Goal: Transaction & Acquisition: Purchase product/service

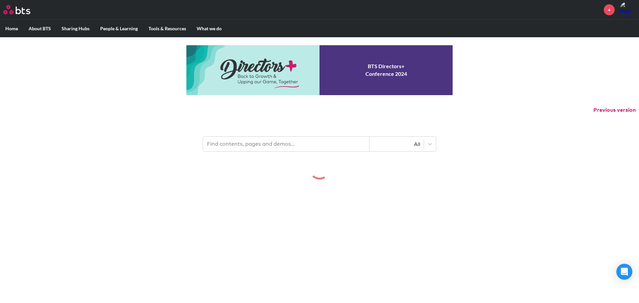
click at [243, 142] on input "text" at bounding box center [286, 144] width 166 height 15
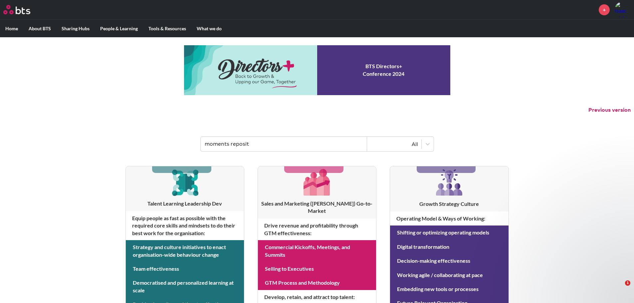
type input "moments reposit"
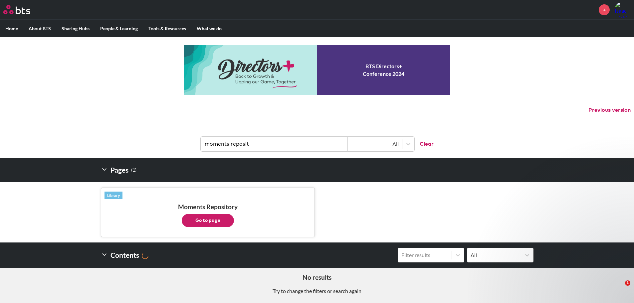
click at [223, 215] on button "Go to page" at bounding box center [208, 220] width 52 height 13
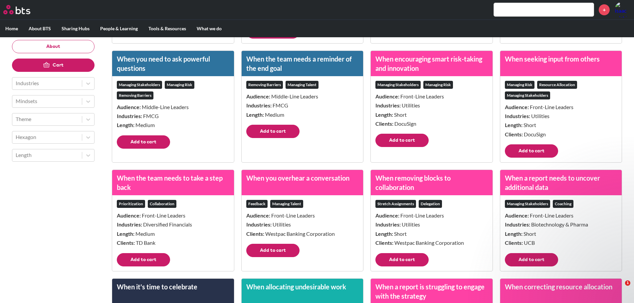
scroll to position [399, 0]
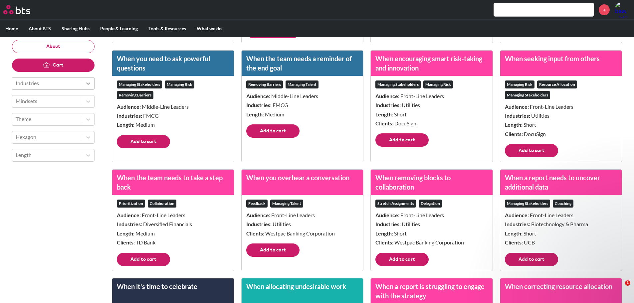
click at [93, 83] on div at bounding box center [88, 84] width 12 height 12
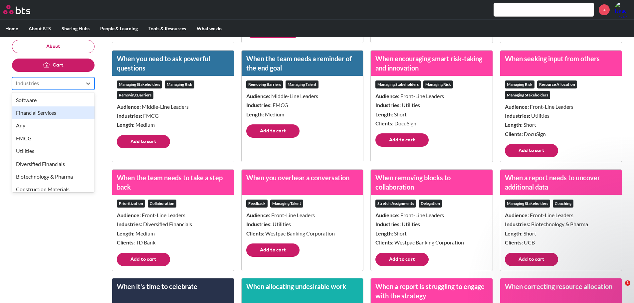
scroll to position [5, 0]
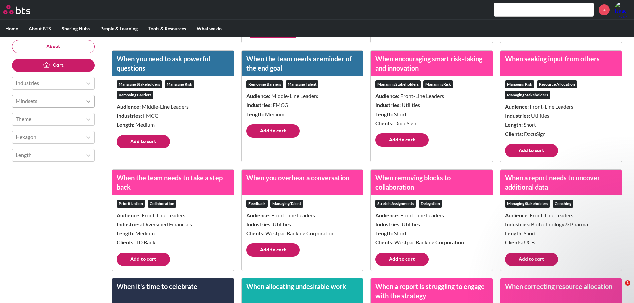
click at [89, 103] on icon at bounding box center [88, 101] width 7 height 7
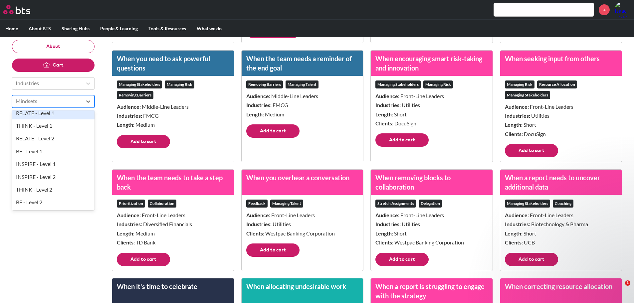
scroll to position [0, 0]
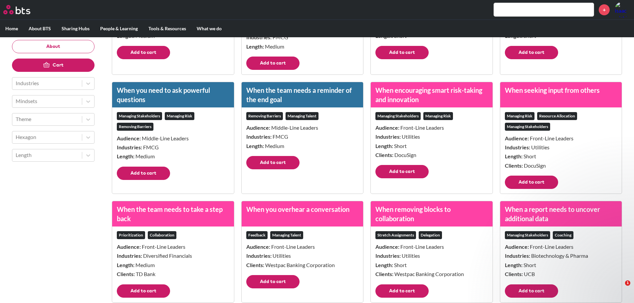
scroll to position [333, 0]
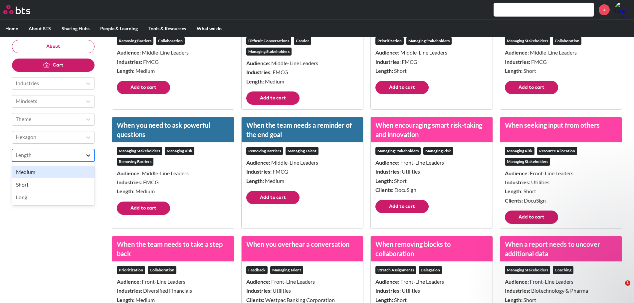
click at [90, 154] on icon at bounding box center [88, 155] width 7 height 7
click at [77, 183] on div "Short" at bounding box center [53, 184] width 83 height 13
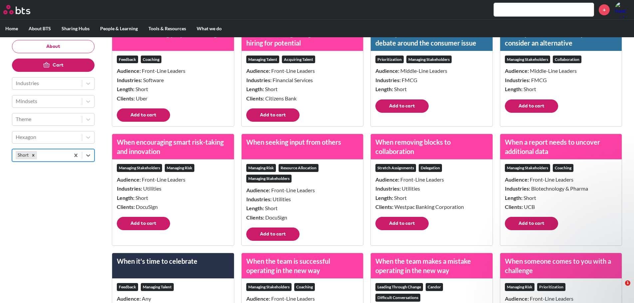
scroll to position [100, 0]
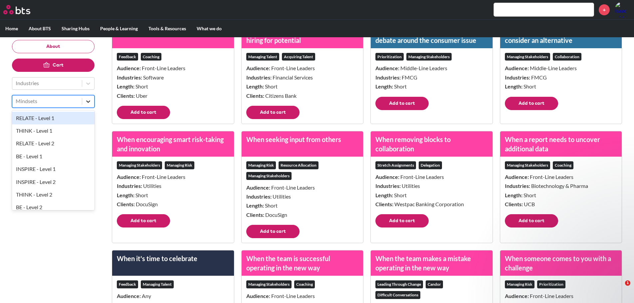
click at [85, 104] on div at bounding box center [88, 102] width 12 height 12
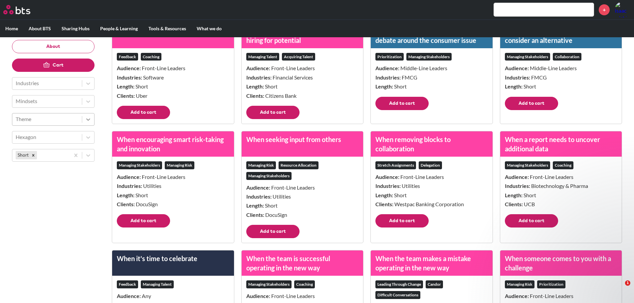
click at [84, 121] on div at bounding box center [88, 120] width 12 height 12
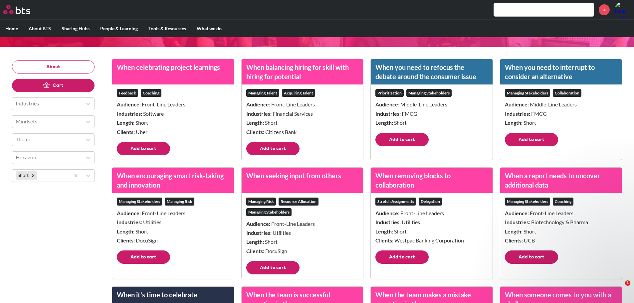
scroll to position [0, 0]
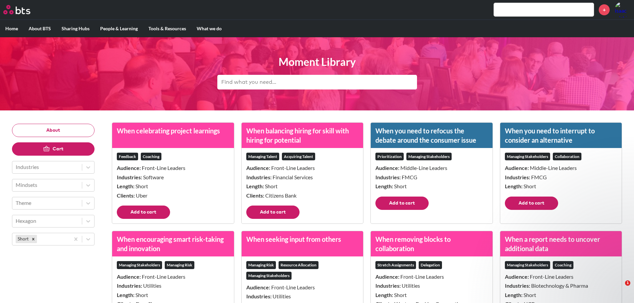
click at [143, 205] on div "Feedback Coaching Audience: Front-Line Leaders Industries: Software Length: Sho…" at bounding box center [173, 177] width 122 height 58
click at [143, 206] on button "Add to cart" at bounding box center [143, 212] width 53 height 13
click at [50, 146] on button "Cart (1)" at bounding box center [47, 148] width 71 height 13
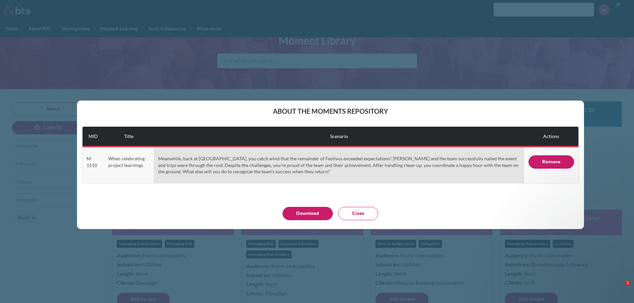
scroll to position [33, 0]
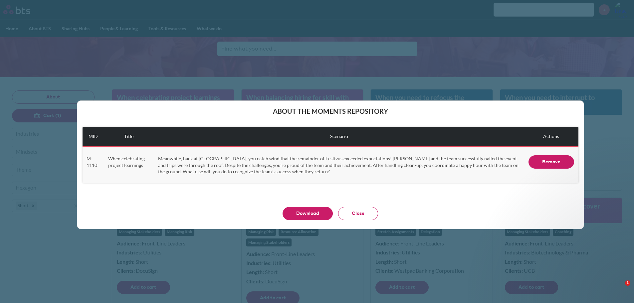
click at [353, 213] on button "Close" at bounding box center [358, 213] width 40 height 13
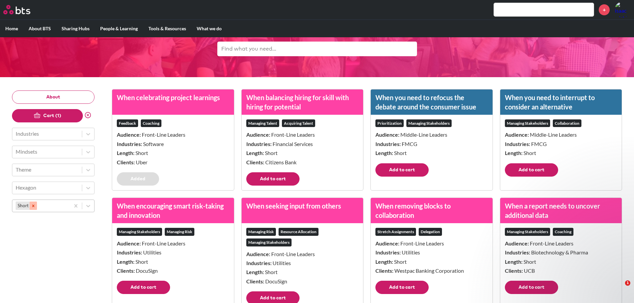
click at [32, 207] on icon "Remove Short" at bounding box center [33, 206] width 5 height 5
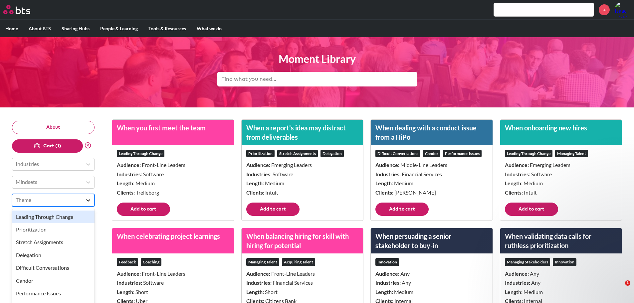
click at [90, 206] on div at bounding box center [88, 200] width 12 height 12
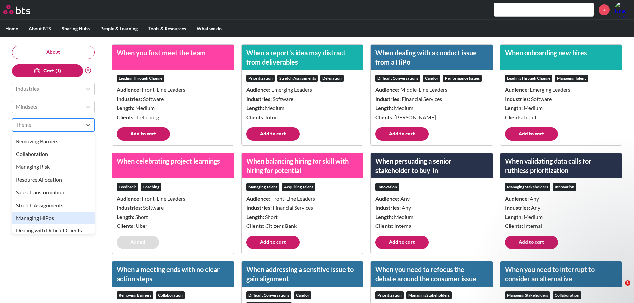
scroll to position [184, 0]
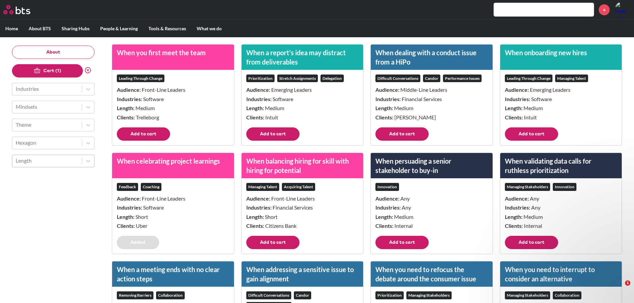
click at [89, 93] on div at bounding box center [88, 89] width 12 height 12
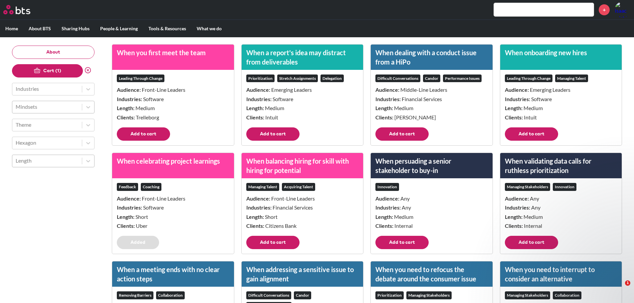
click at [49, 111] on div at bounding box center [47, 107] width 63 height 9
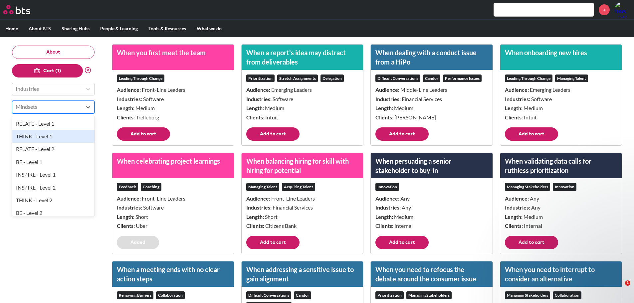
scroll to position [5, 0]
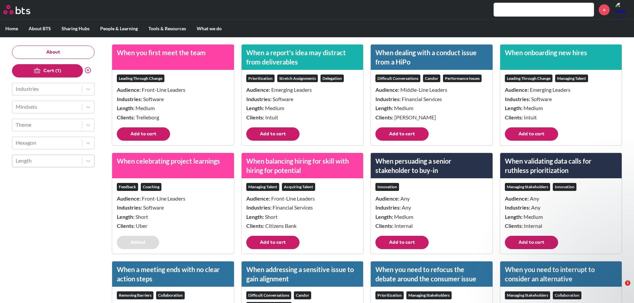
click at [39, 126] on div at bounding box center [47, 124] width 63 height 9
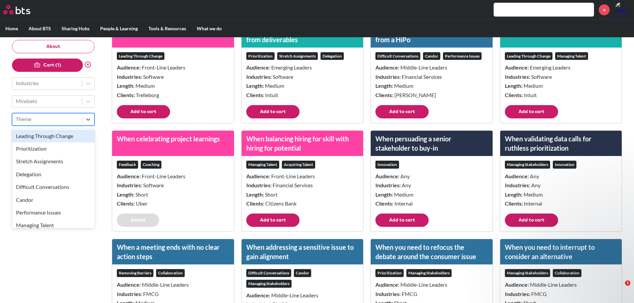
scroll to position [112, 0]
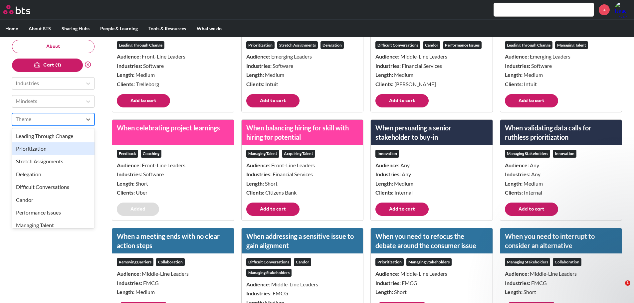
click at [21, 150] on div "Prioritization" at bounding box center [53, 148] width 83 height 13
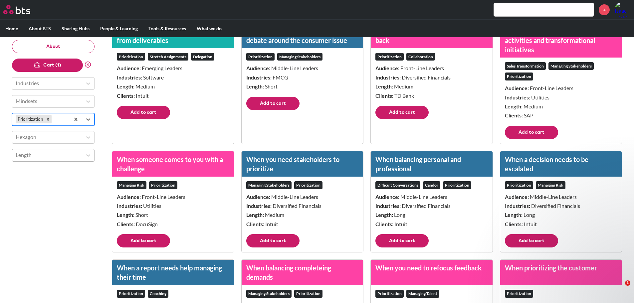
scroll to position [133, 0]
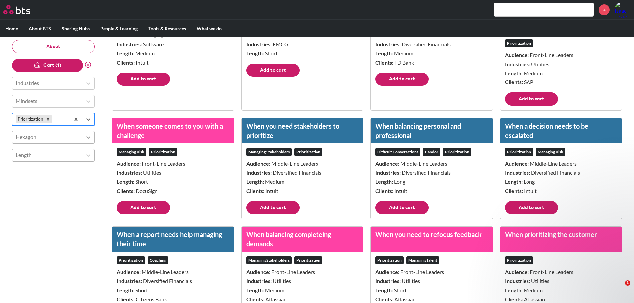
click at [85, 137] on icon at bounding box center [88, 137] width 7 height 7
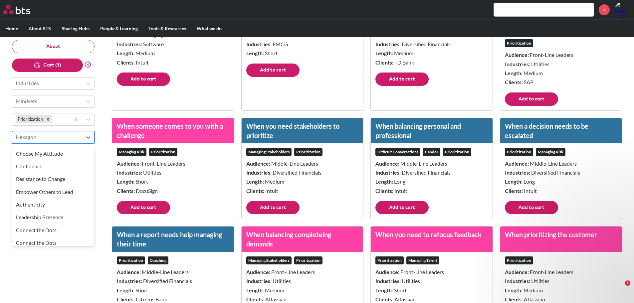
scroll to position [659, 0]
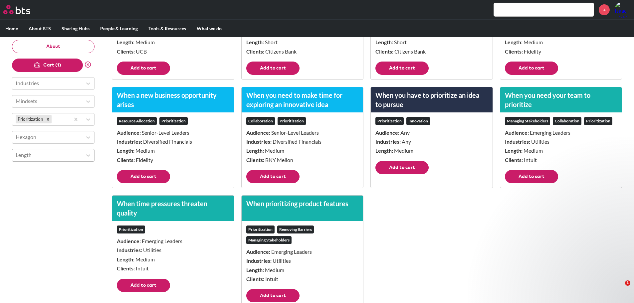
scroll to position [832, 0]
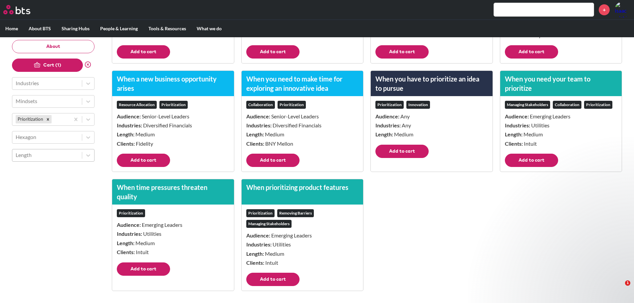
click at [276, 275] on button "Add to cart" at bounding box center [272, 279] width 53 height 13
click at [147, 268] on button "Add to cart" at bounding box center [143, 269] width 53 height 13
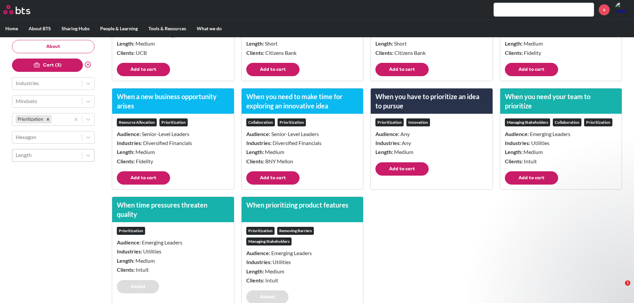
scroll to position [799, 0]
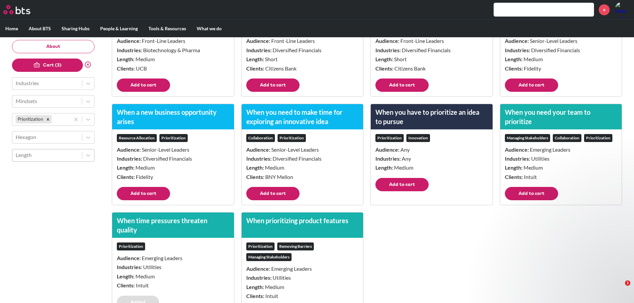
click at [147, 195] on button "Add to cart" at bounding box center [143, 193] width 53 height 13
click at [271, 191] on button "Add to cart" at bounding box center [272, 193] width 53 height 13
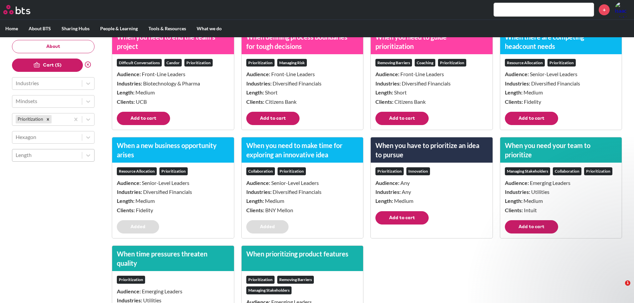
scroll to position [732, 0]
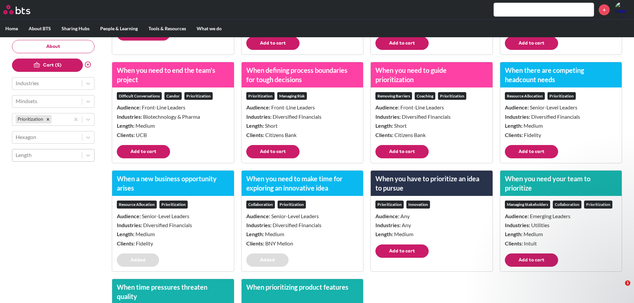
click at [532, 147] on button "Add to cart" at bounding box center [531, 151] width 53 height 13
click at [396, 150] on button "Add to cart" at bounding box center [401, 151] width 53 height 13
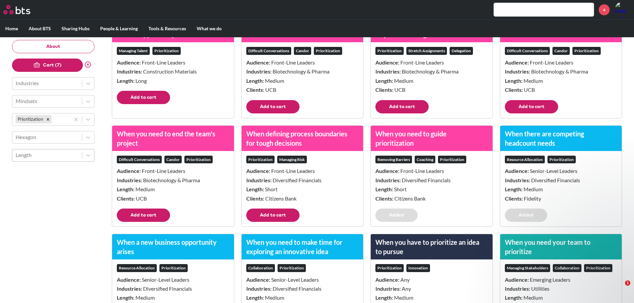
scroll to position [699, 0]
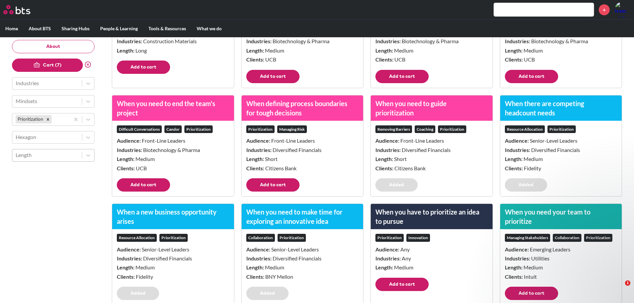
click at [285, 181] on button "Add to cart" at bounding box center [272, 184] width 53 height 13
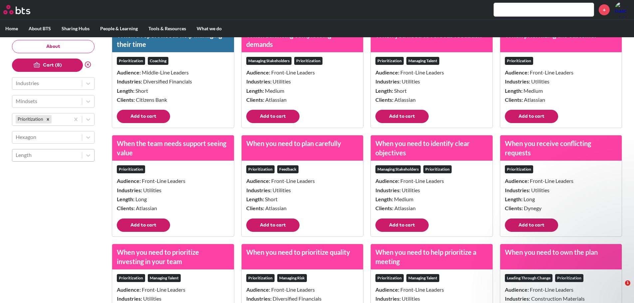
scroll to position [466, 0]
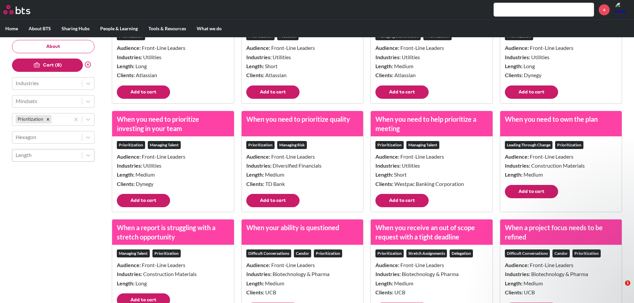
click at [283, 197] on button "Add to cart" at bounding box center [272, 200] width 53 height 13
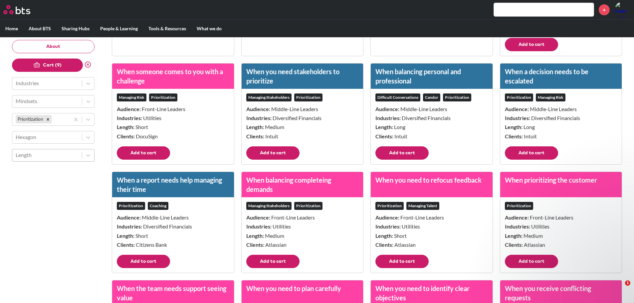
scroll to position [200, 0]
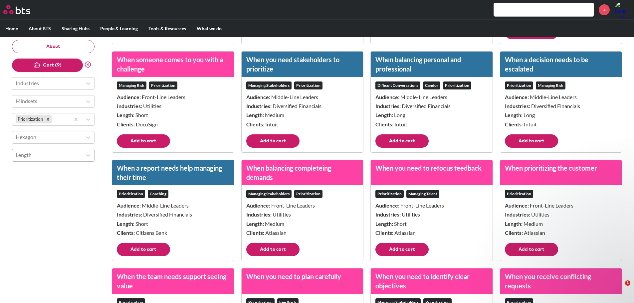
click at [518, 139] on button "Add to cart" at bounding box center [531, 140] width 53 height 13
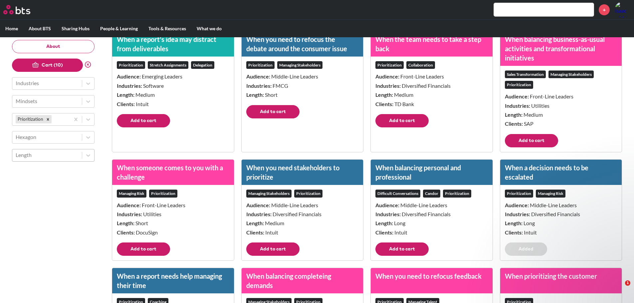
scroll to position [133, 0]
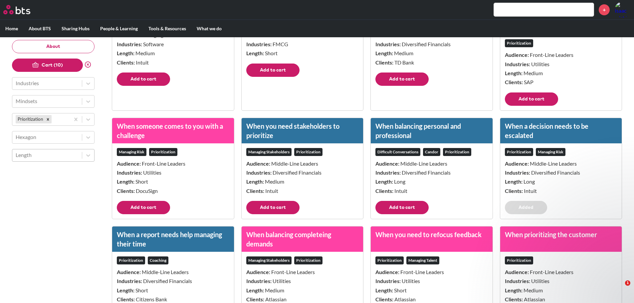
click at [272, 204] on button "Add to cart" at bounding box center [272, 207] width 53 height 13
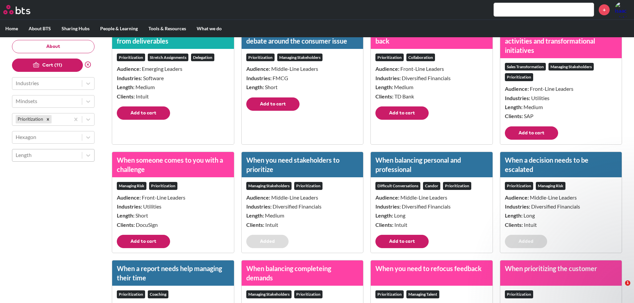
scroll to position [33, 0]
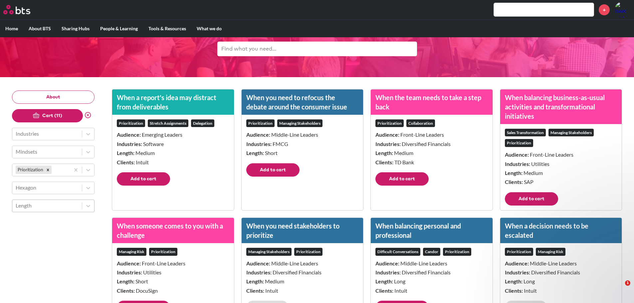
click at [277, 166] on button "Add to cart" at bounding box center [272, 169] width 53 height 13
click at [61, 111] on button "Cart (12)" at bounding box center [47, 115] width 71 height 13
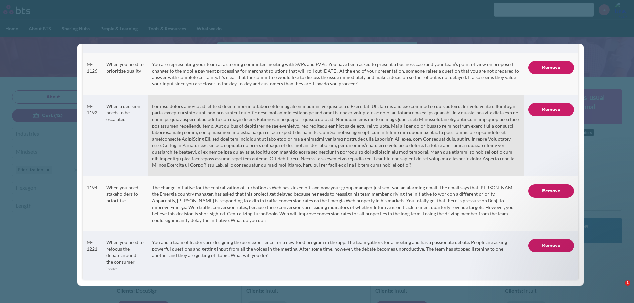
scroll to position [473, 0]
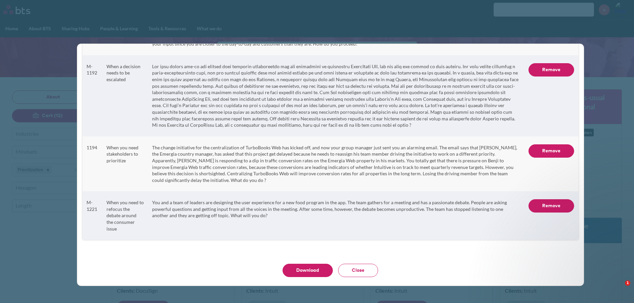
click at [288, 266] on button "Download" at bounding box center [308, 270] width 50 height 13
